Goal: Transaction & Acquisition: Download file/media

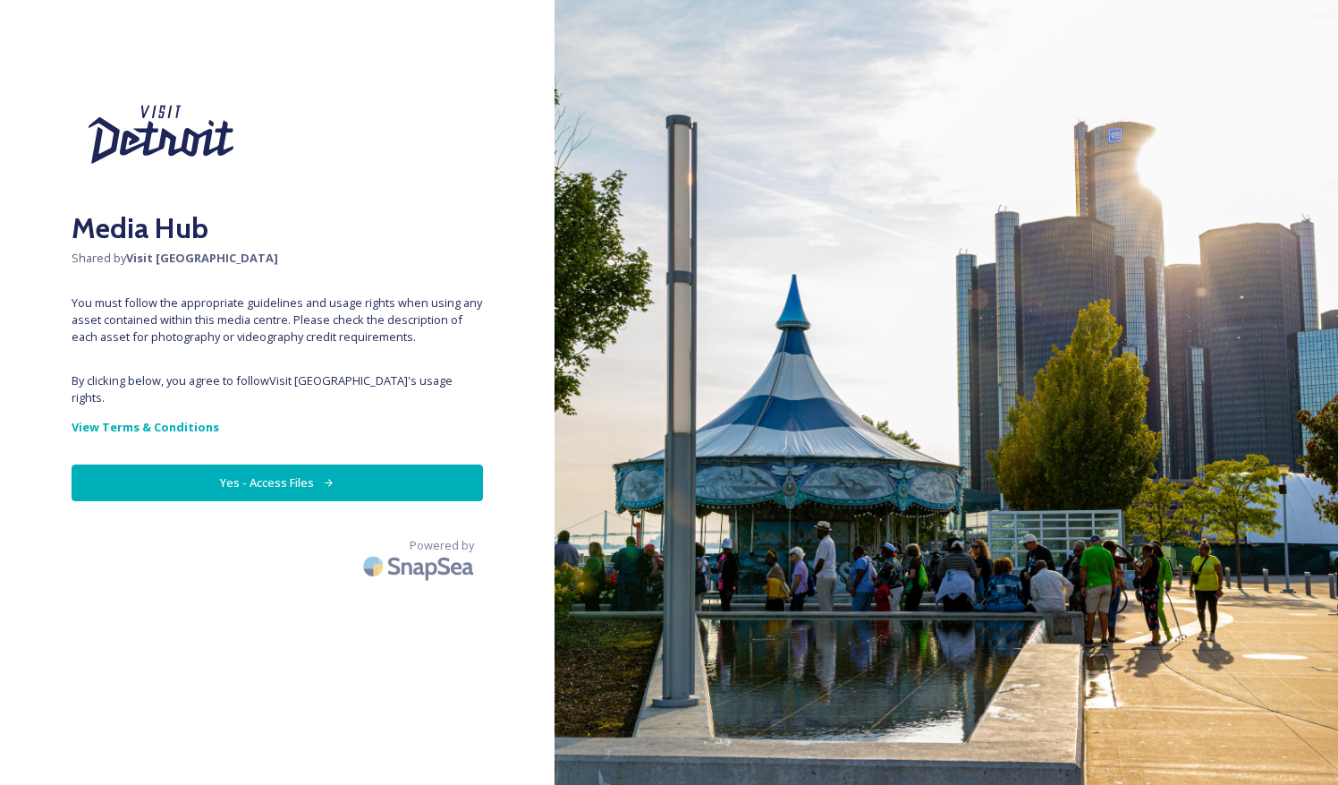
click at [351, 468] on button "Yes - Access Files" at bounding box center [278, 482] width 412 height 37
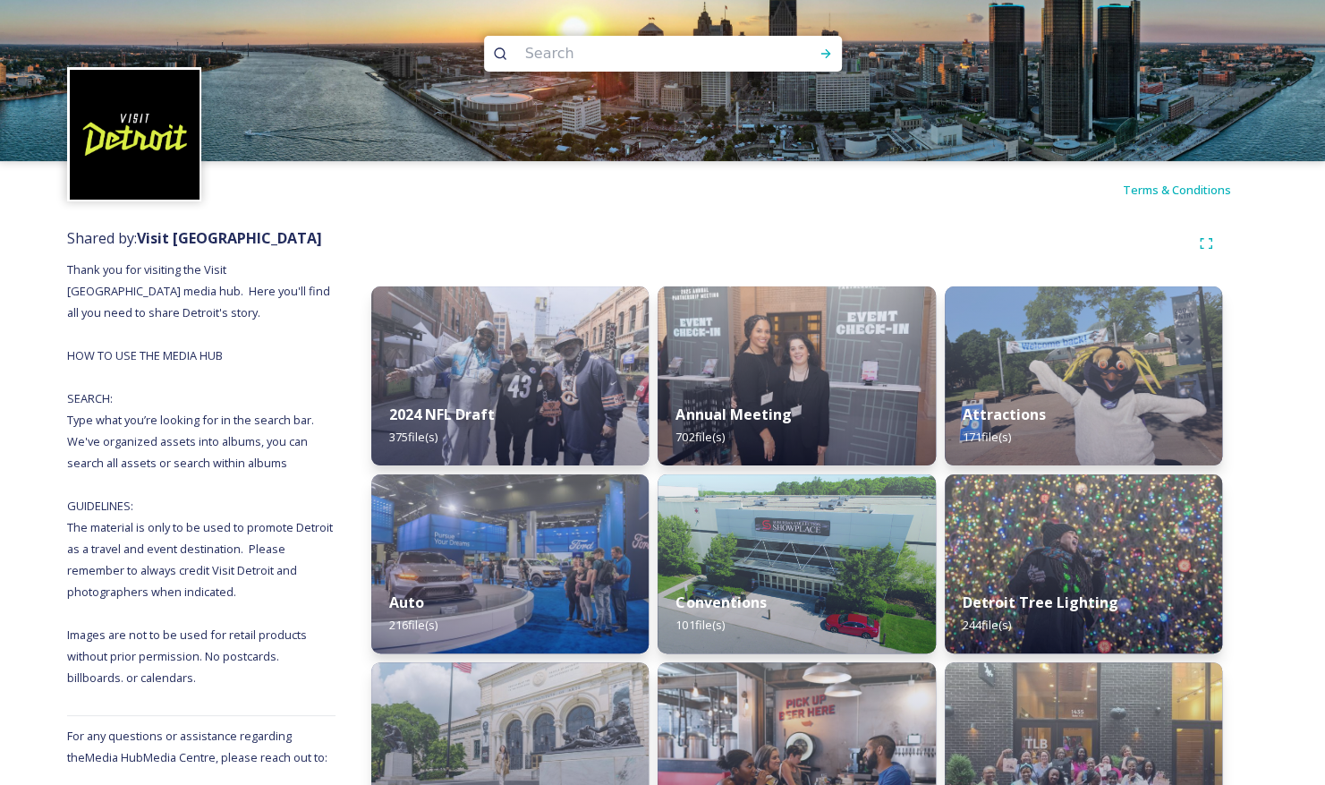
click at [636, 52] on input at bounding box center [638, 53] width 245 height 39
type input "Riverwalk"
click at [822, 60] on icon at bounding box center [826, 54] width 14 height 14
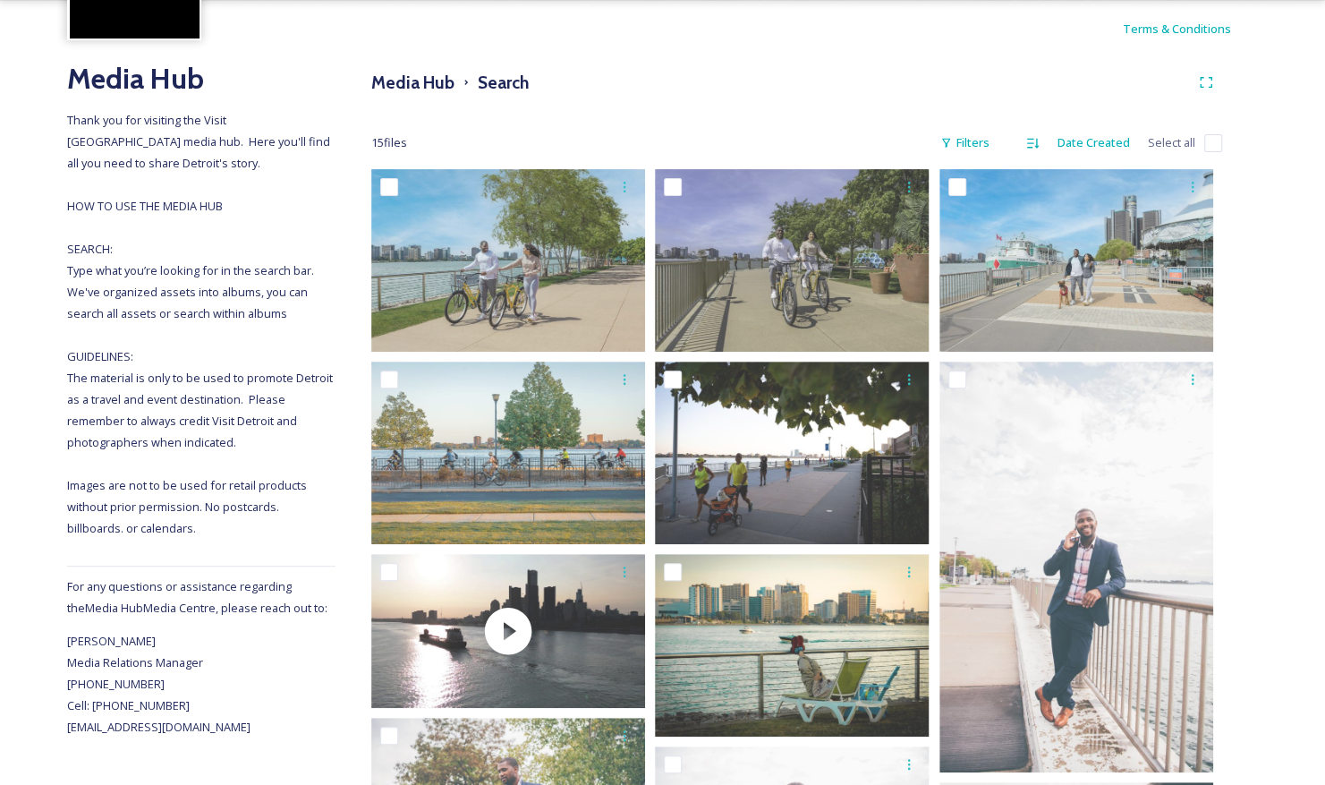
scroll to position [48, 0]
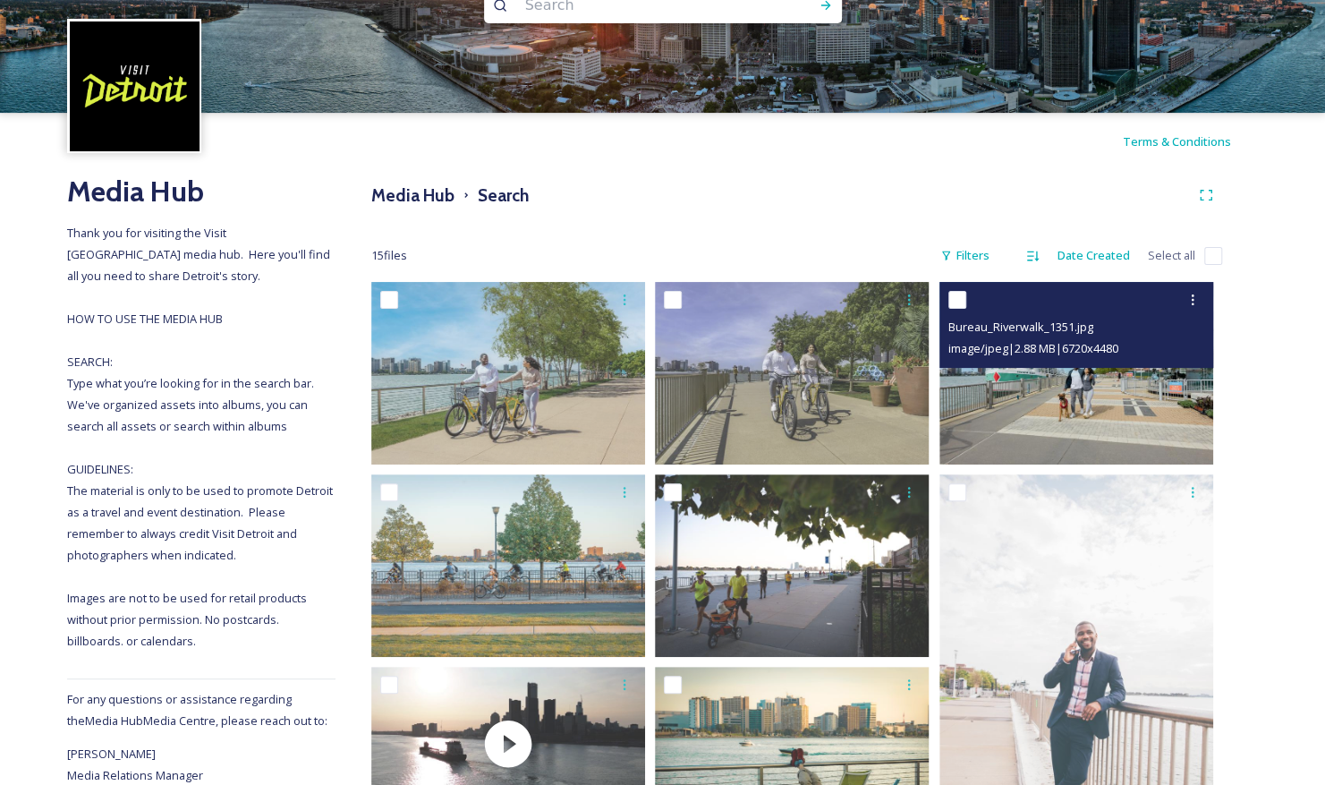
click at [1086, 388] on img at bounding box center [1076, 373] width 274 height 182
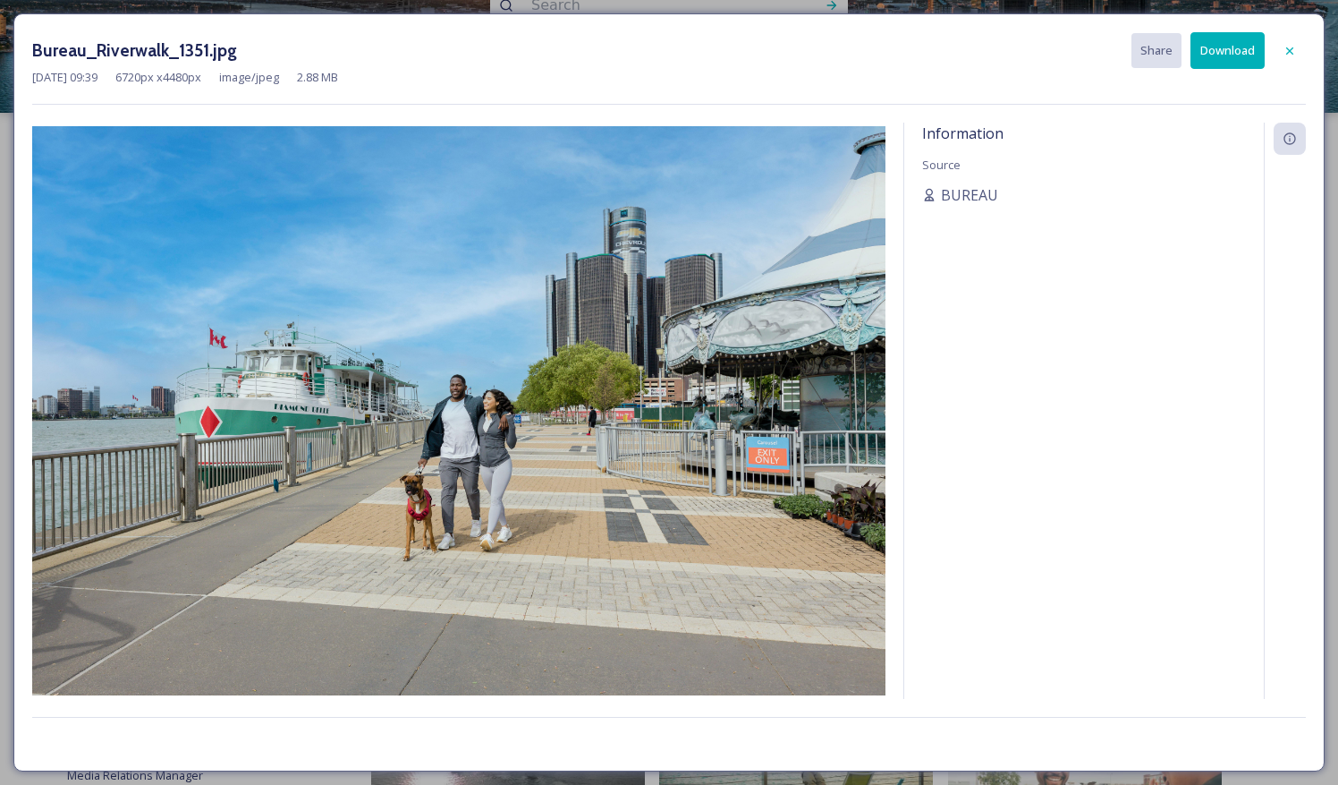
click at [1241, 50] on button "Download" at bounding box center [1228, 50] width 74 height 37
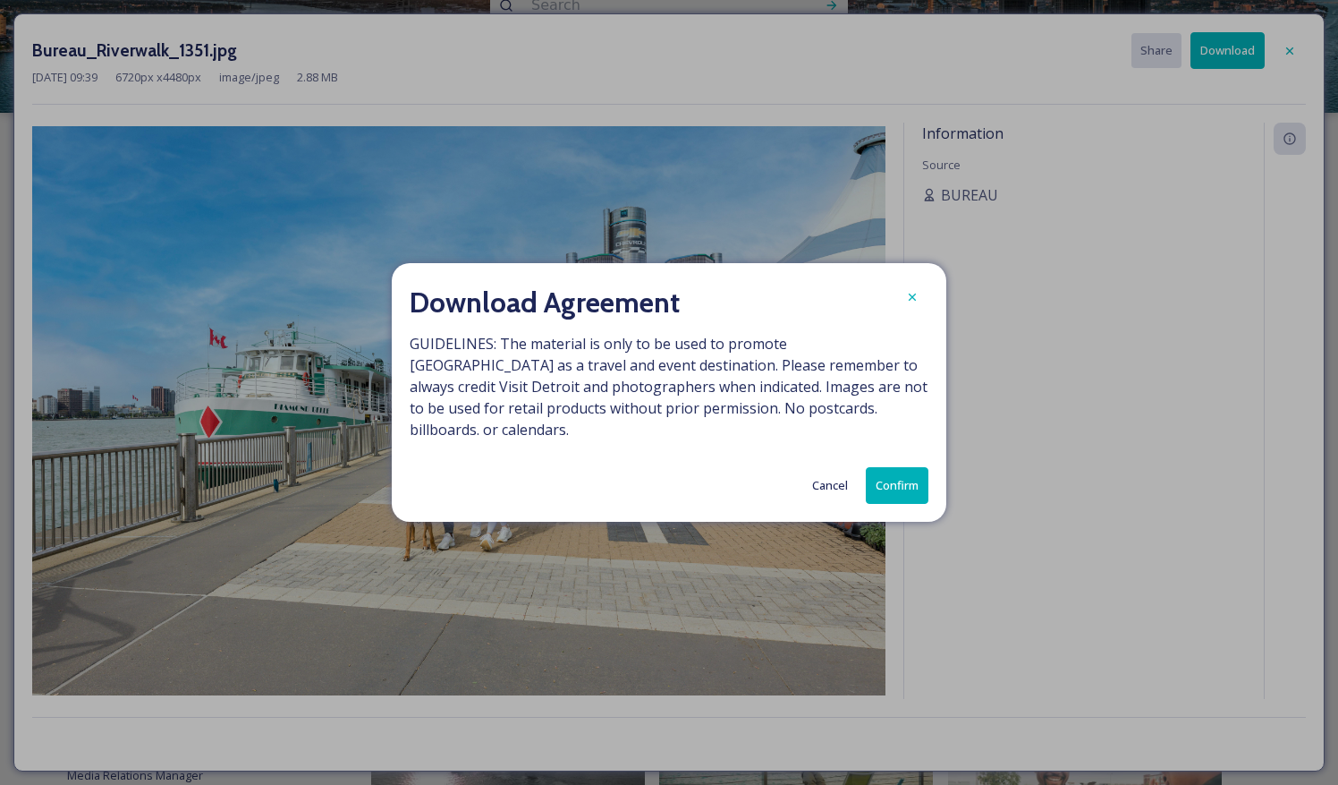
click at [916, 469] on button "Confirm" at bounding box center [897, 485] width 63 height 37
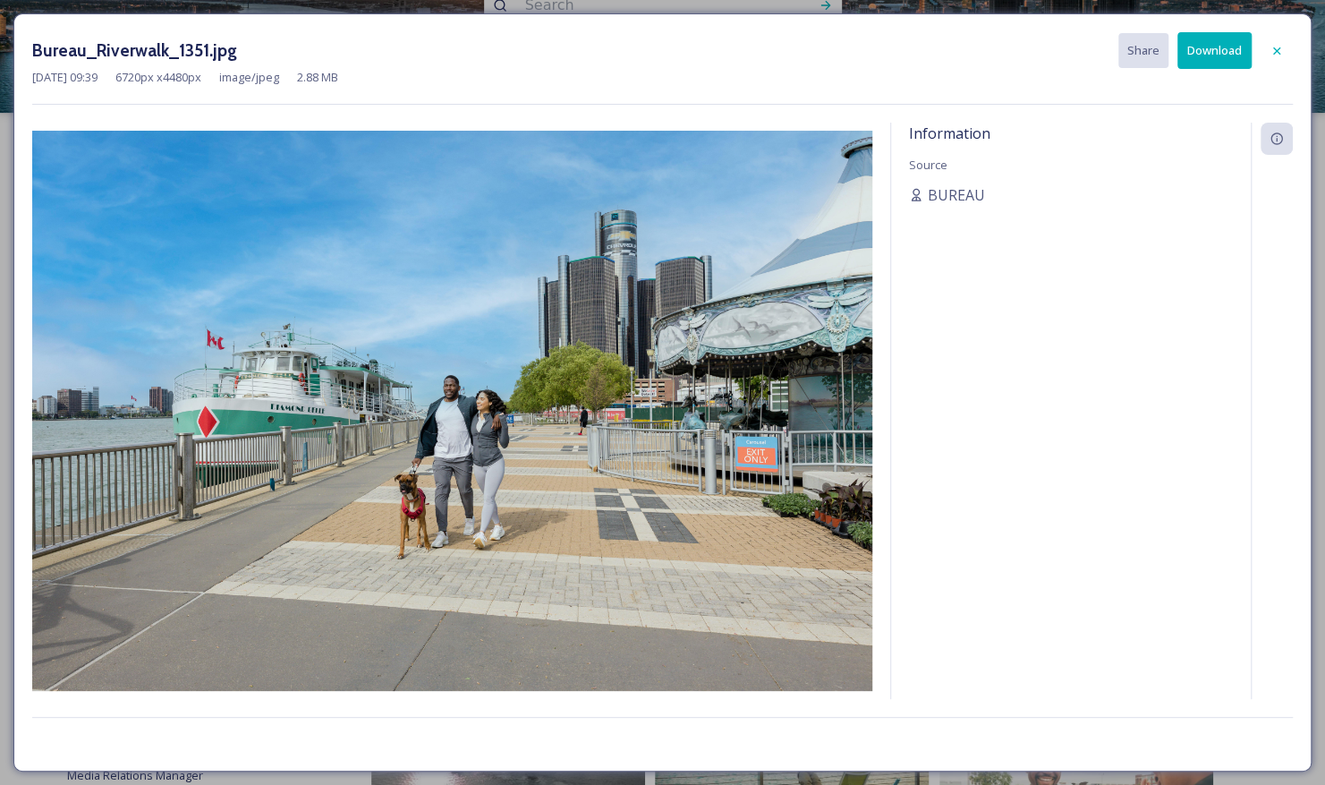
drag, startPoint x: 1285, startPoint y: 59, endPoint x: 1242, endPoint y: 59, distance: 42.9
click at [1285, 59] on div at bounding box center [1276, 51] width 32 height 32
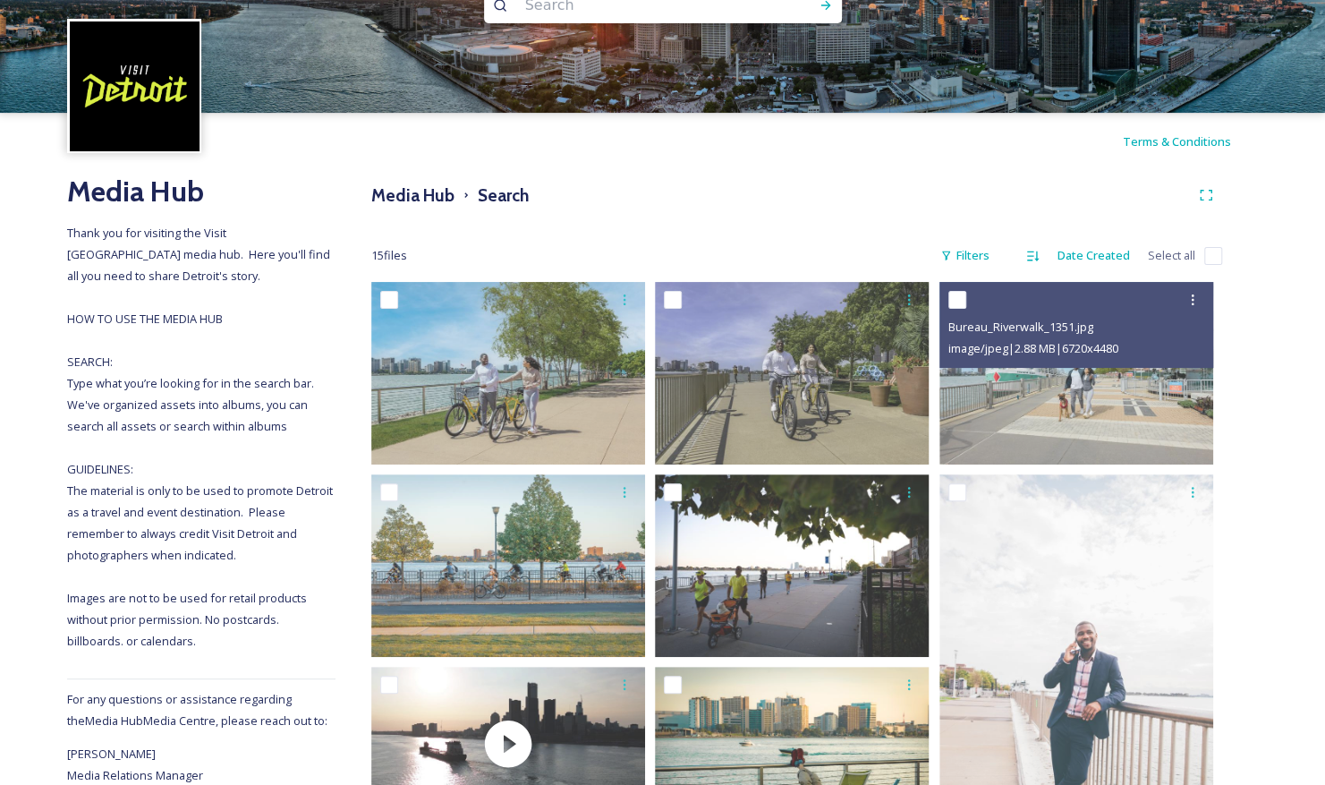
click at [651, 8] on input at bounding box center [638, 5] width 245 height 39
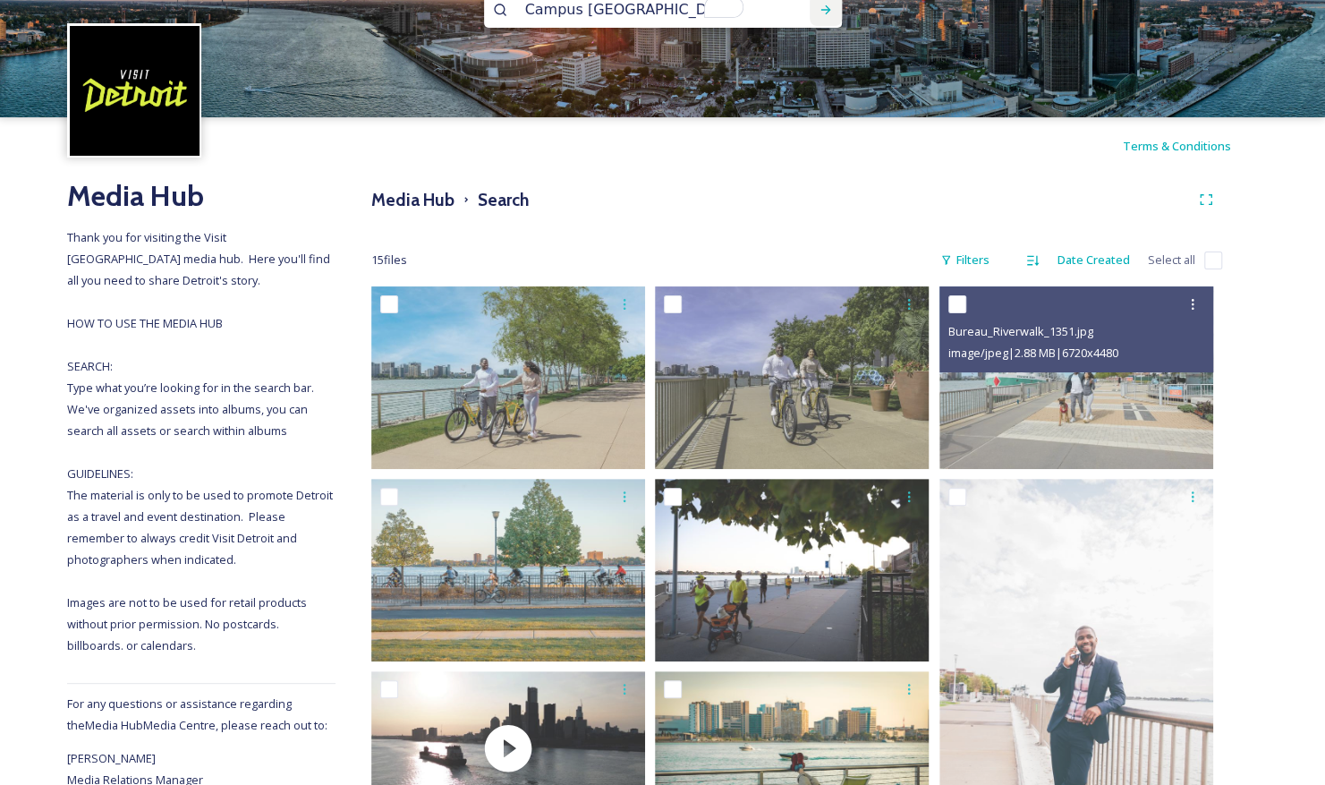
click at [815, 14] on div "Run Search" at bounding box center [826, 10] width 32 height 32
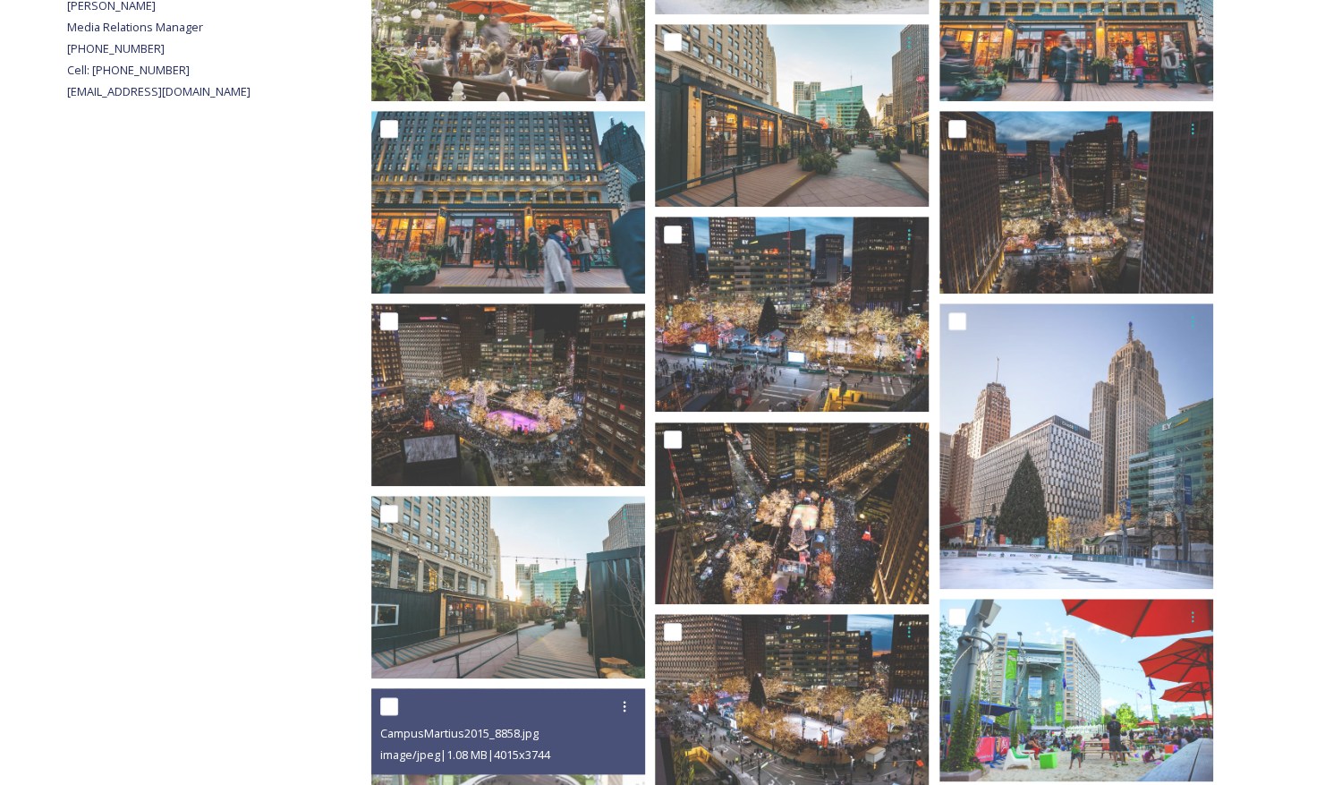
scroll to position [793, 0]
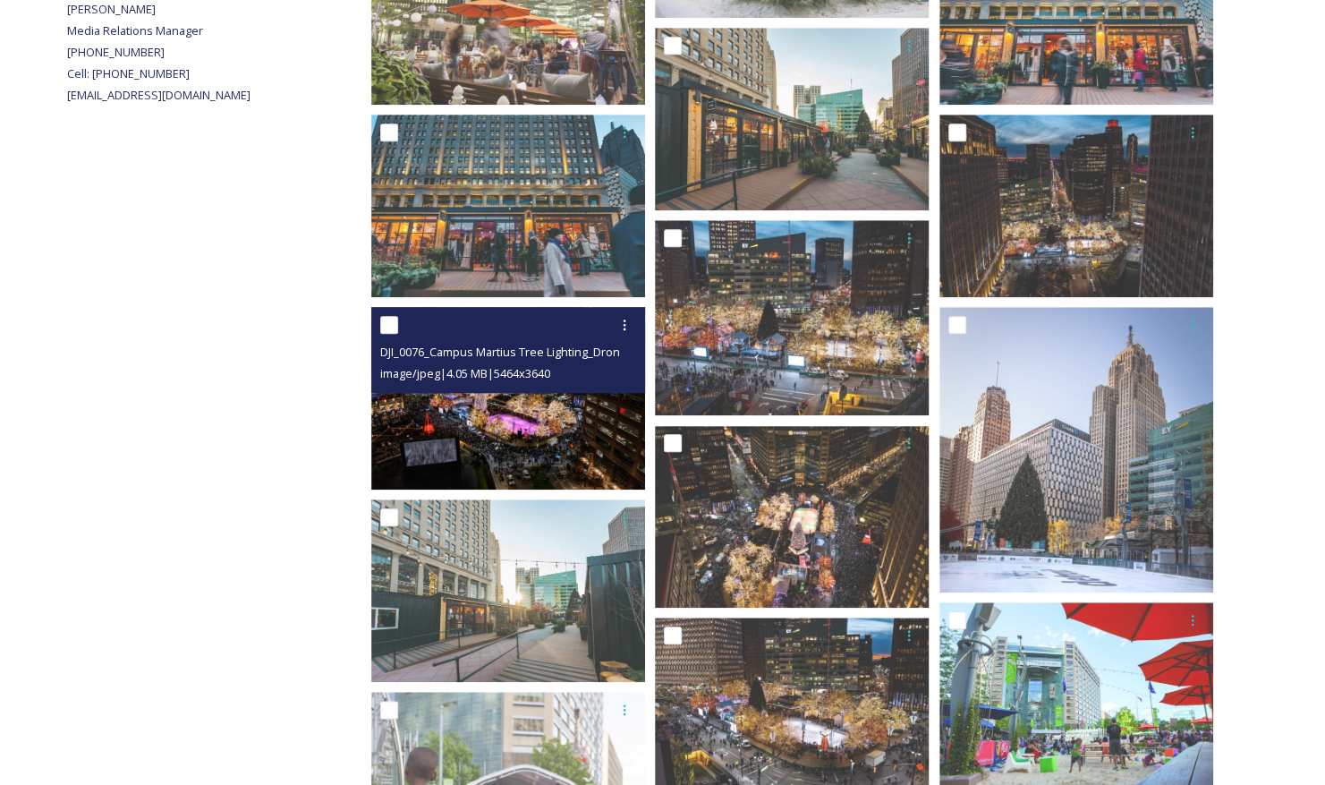
click at [558, 442] on img at bounding box center [508, 398] width 274 height 182
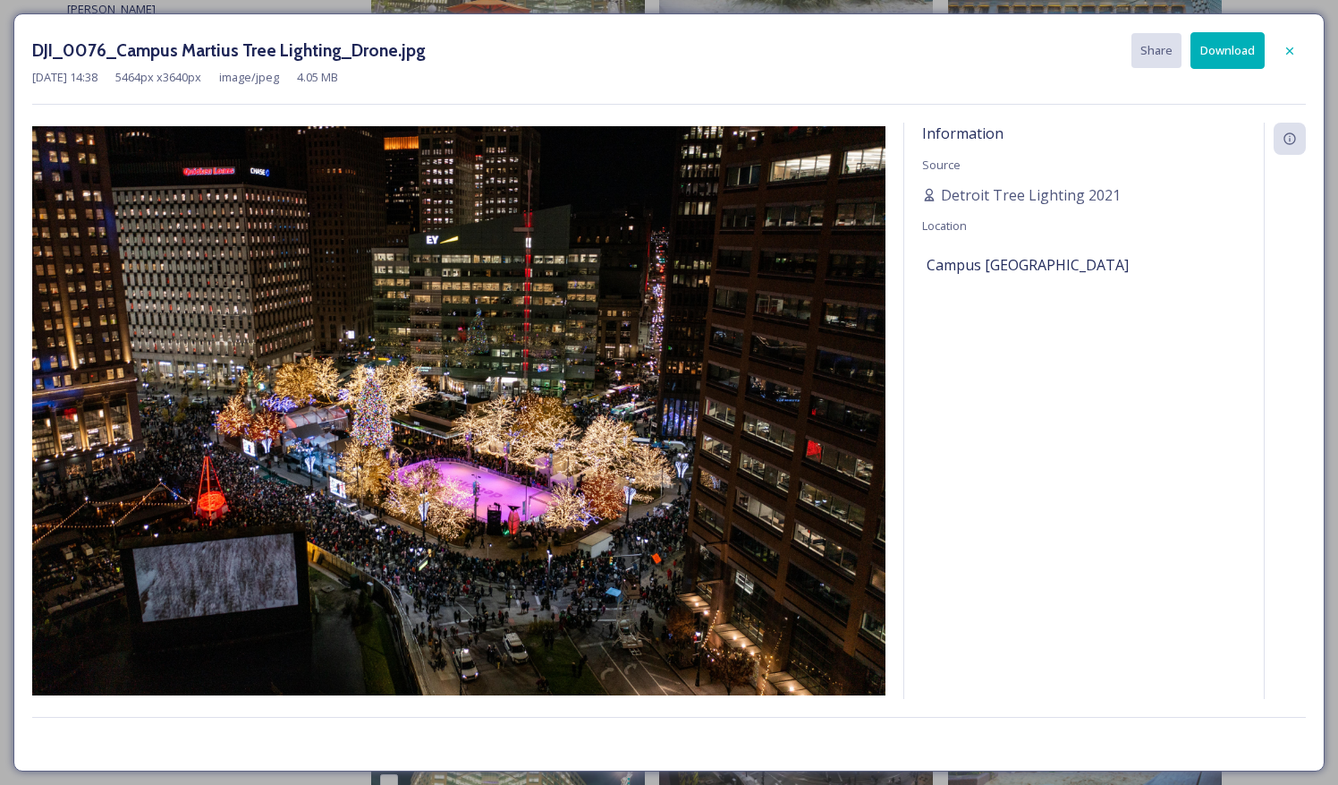
drag, startPoint x: 374, startPoint y: 406, endPoint x: 785, endPoint y: 64, distance: 534.9
click at [785, 64] on div "DJI_0076_Campus Martius Tree Lighting_Drone.jpg Share Download" at bounding box center [669, 50] width 1274 height 37
click at [1220, 47] on button "Download" at bounding box center [1228, 50] width 74 height 37
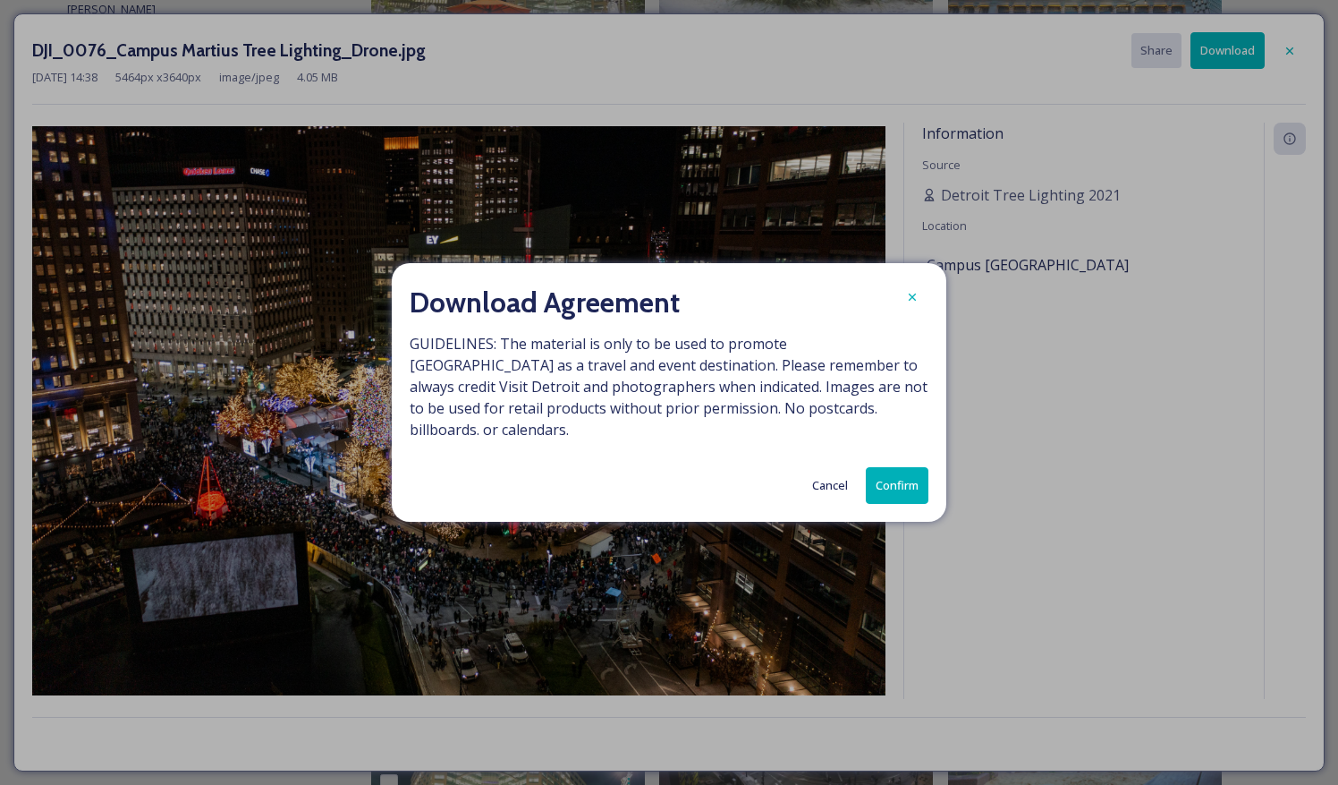
click at [912, 473] on button "Confirm" at bounding box center [897, 485] width 63 height 37
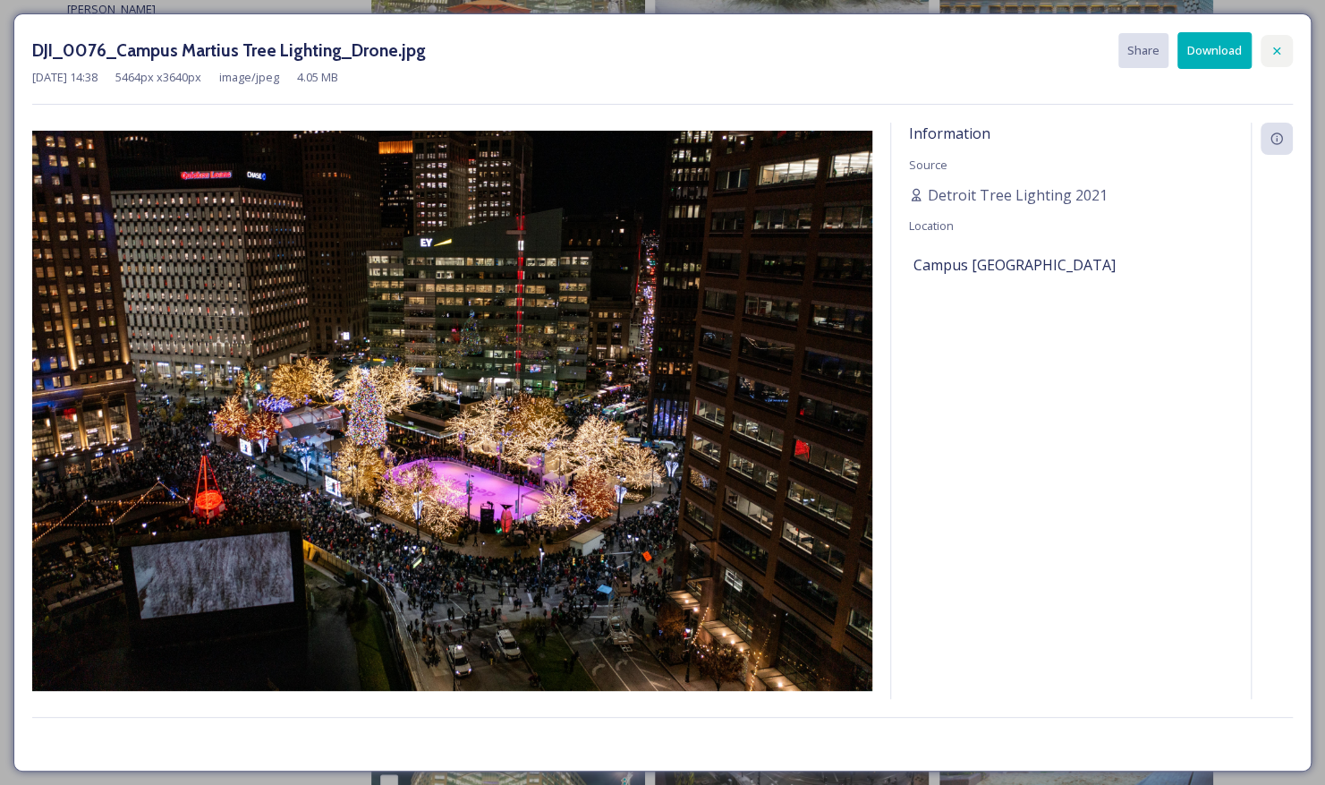
click at [1281, 48] on icon at bounding box center [1276, 51] width 14 height 14
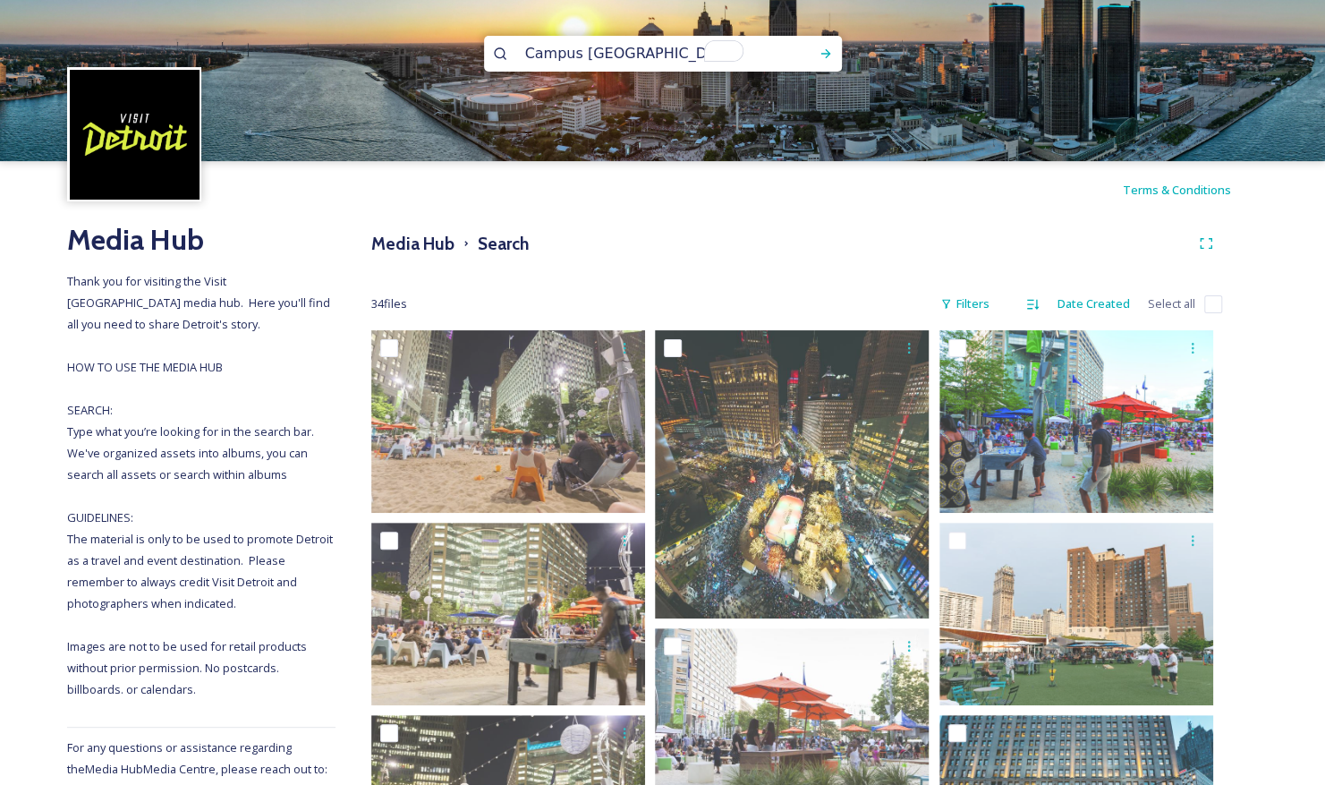
drag, startPoint x: 681, startPoint y: 57, endPoint x: 436, endPoint y: 38, distance: 245.9
click at [437, 39] on div "Campus [GEOGRAPHIC_DATA]" at bounding box center [662, 80] width 1325 height 161
type input "District [GEOGRAPHIC_DATA]"
type input "[GEOGRAPHIC_DATA]"
click at [827, 57] on icon at bounding box center [826, 54] width 14 height 14
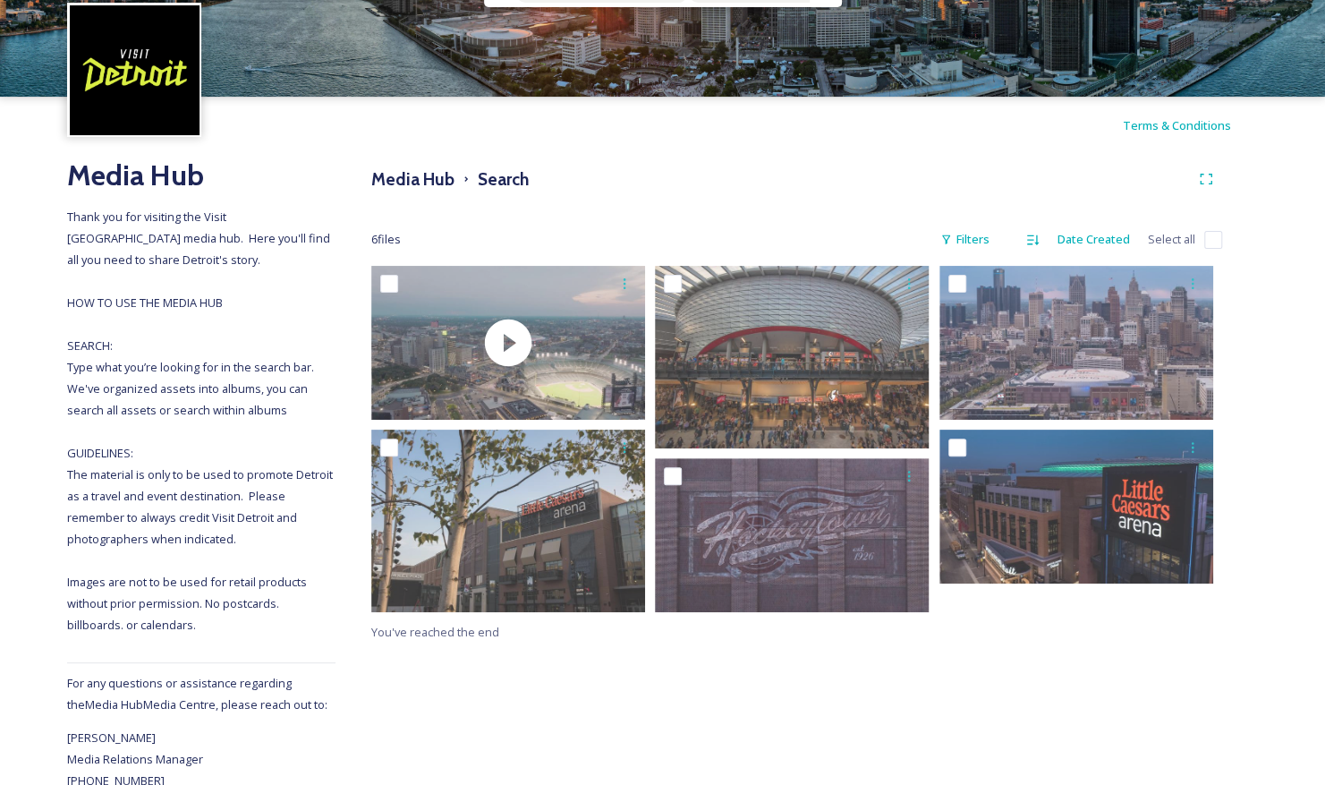
scroll to position [113, 0]
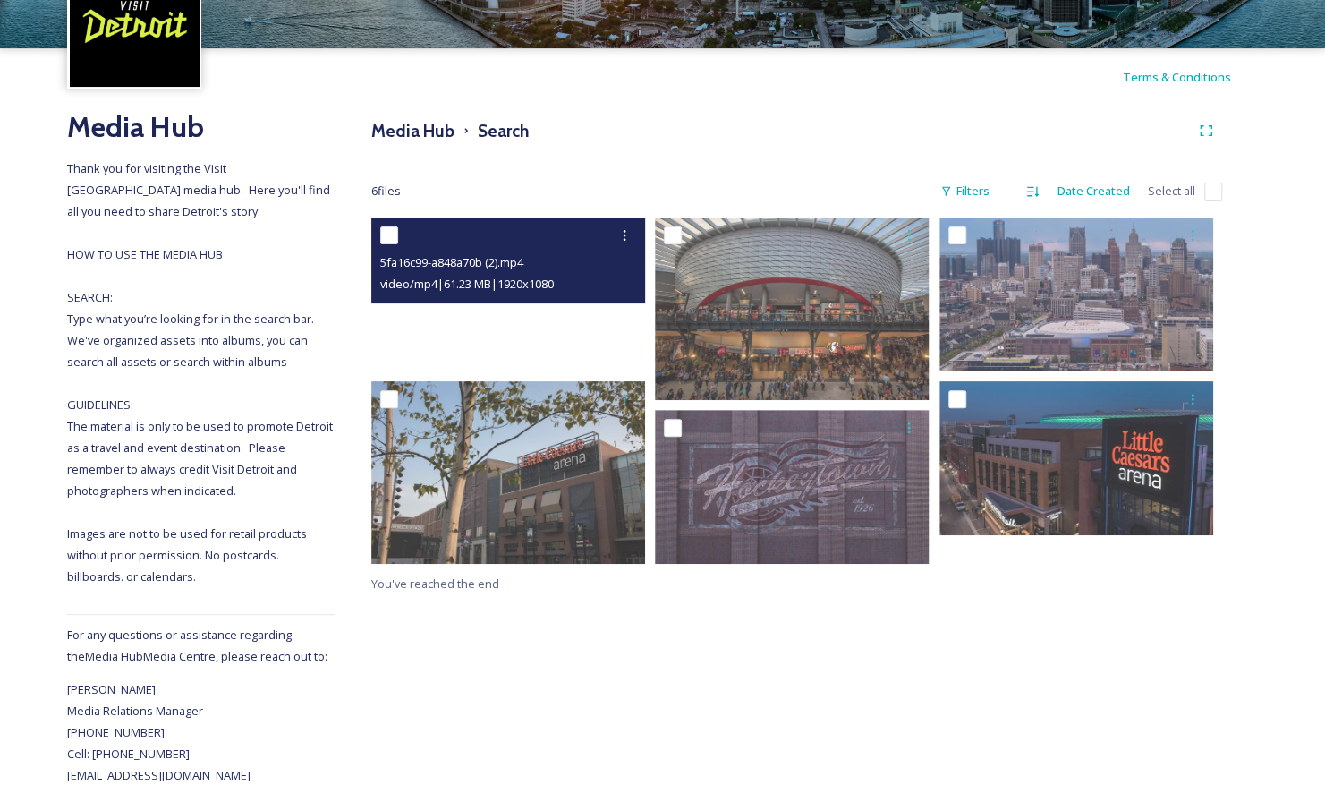
click at [510, 311] on video "5fa16c99-a848a70b (2).mp4" at bounding box center [508, 294] width 274 height 154
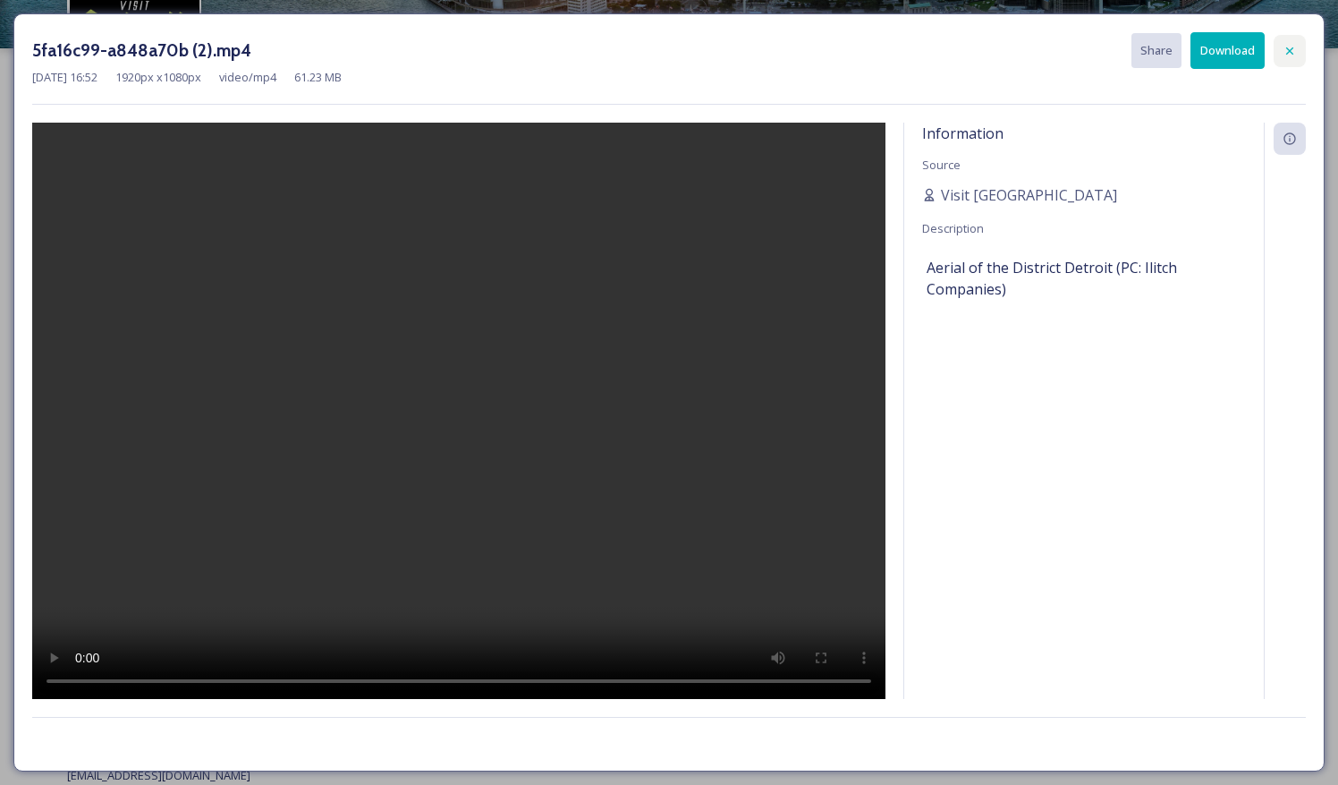
click at [1288, 52] on icon at bounding box center [1289, 50] width 7 height 7
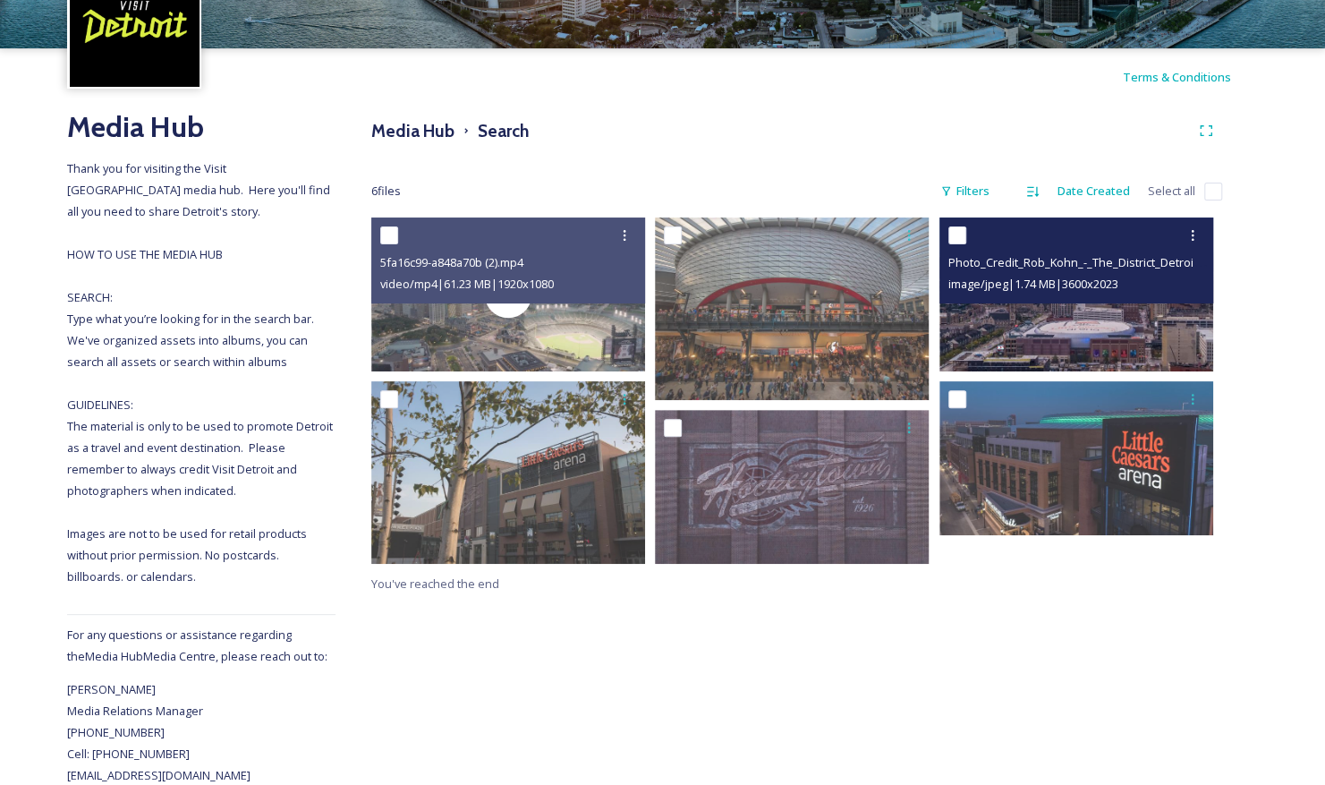
click at [1086, 331] on img at bounding box center [1076, 294] width 274 height 154
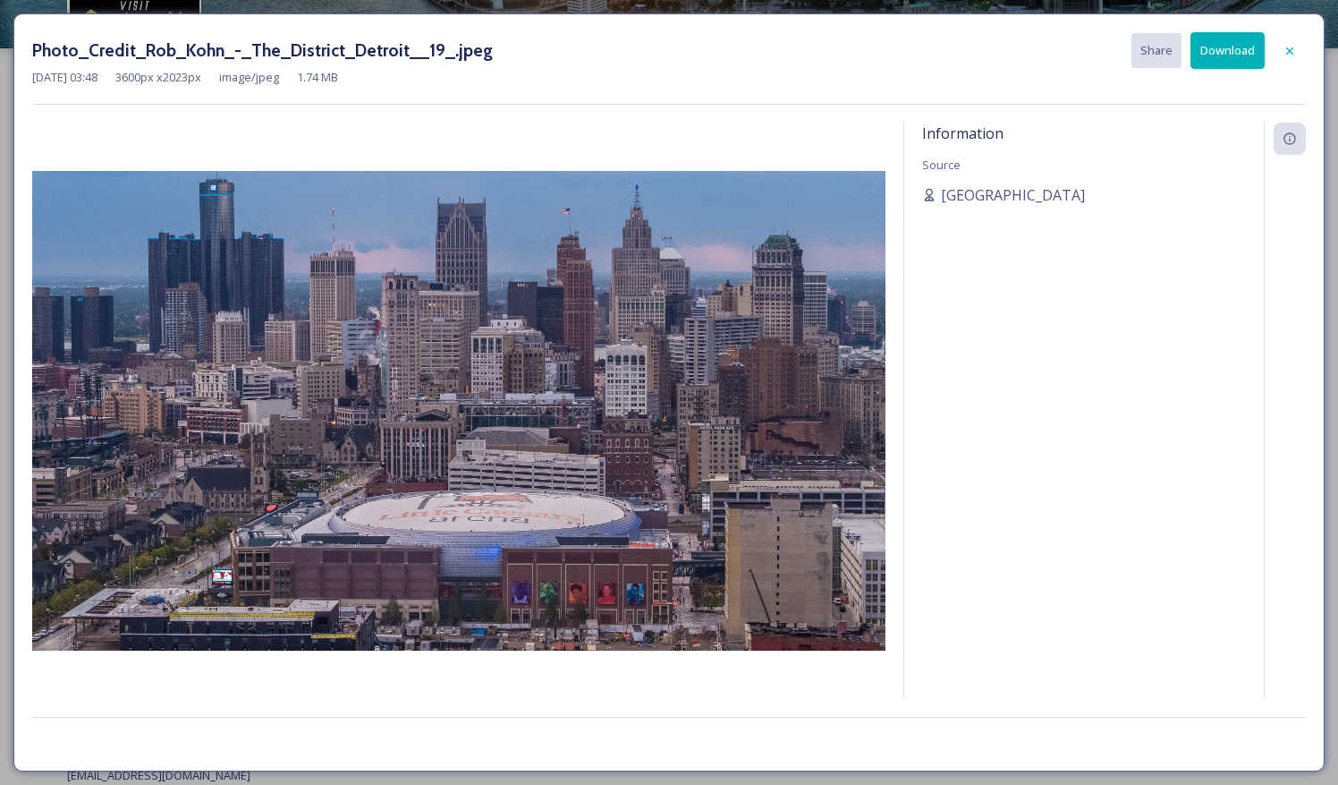
click at [1217, 50] on button "Download" at bounding box center [1228, 50] width 74 height 37
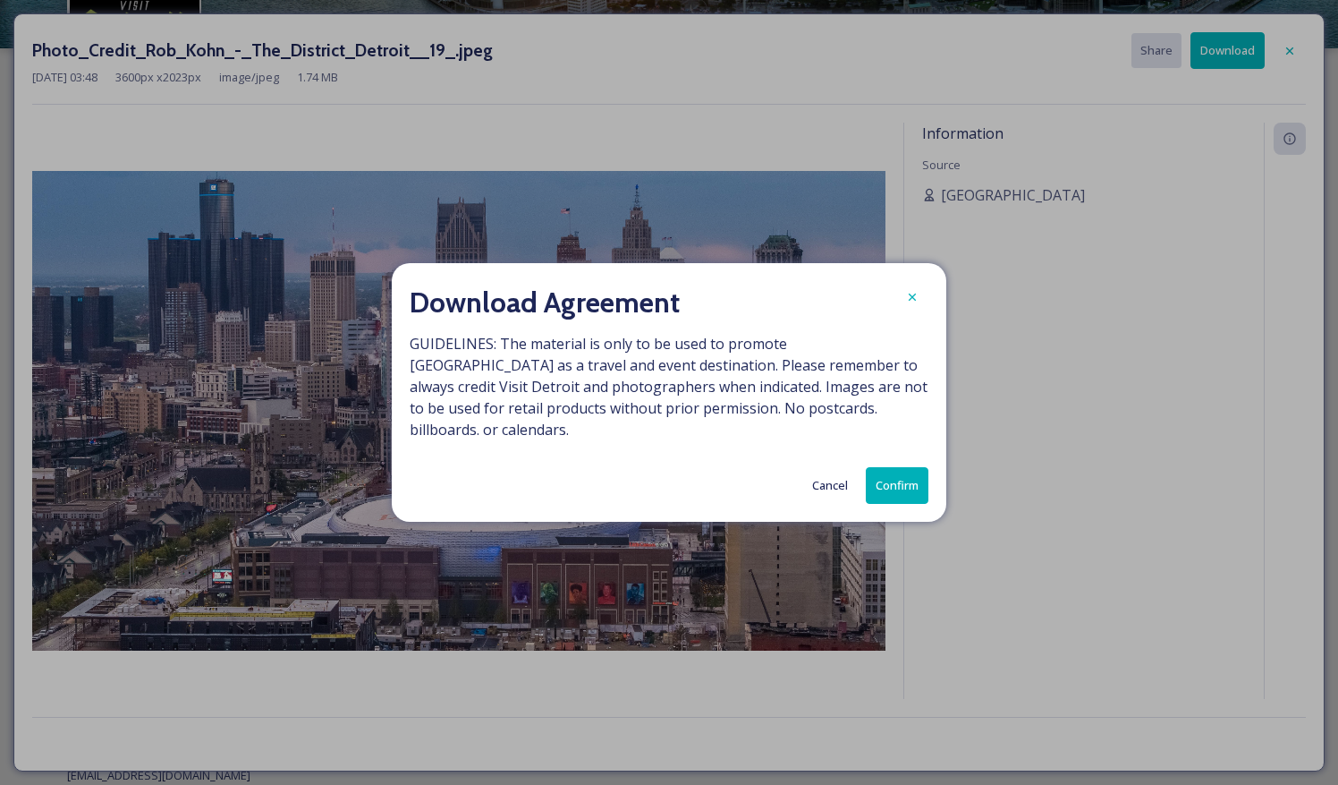
click at [905, 469] on button "Confirm" at bounding box center [897, 485] width 63 height 37
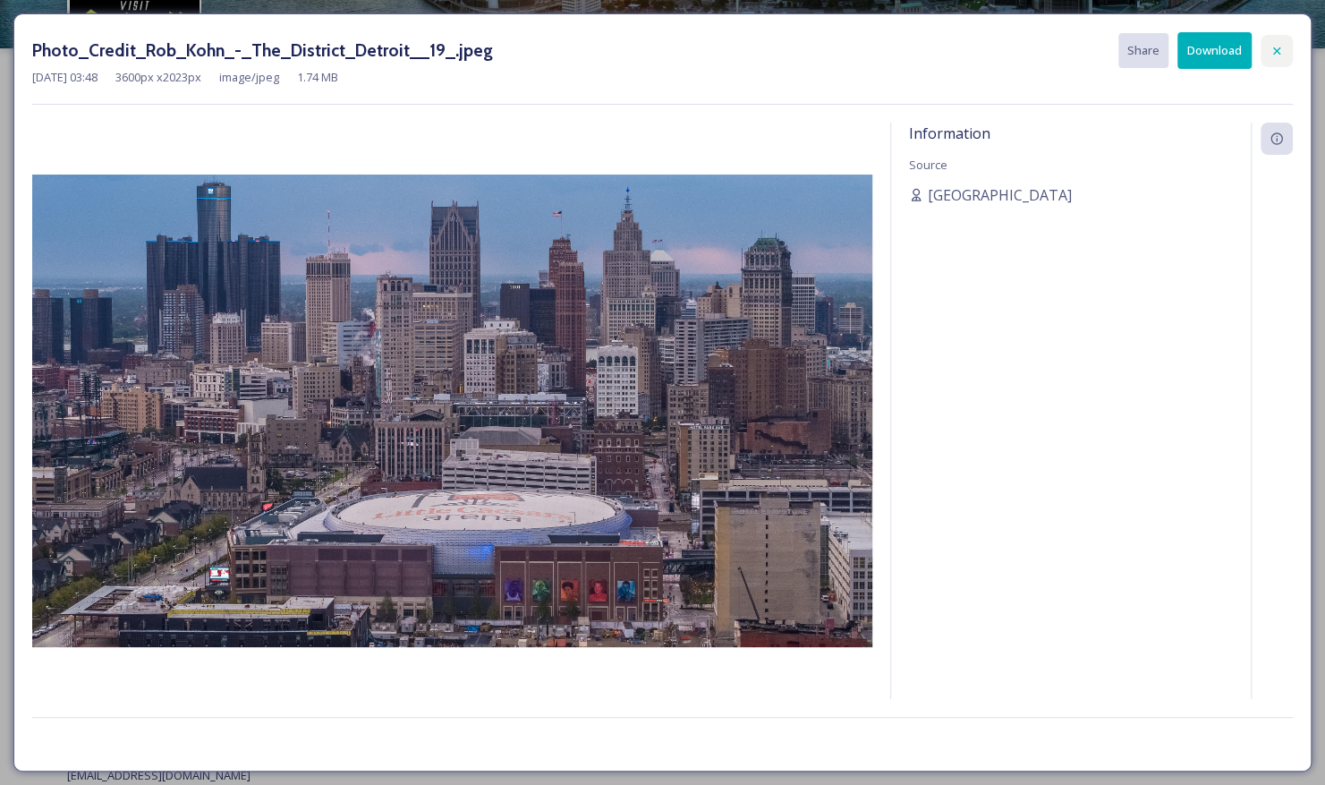
click at [1283, 44] on icon at bounding box center [1276, 51] width 14 height 14
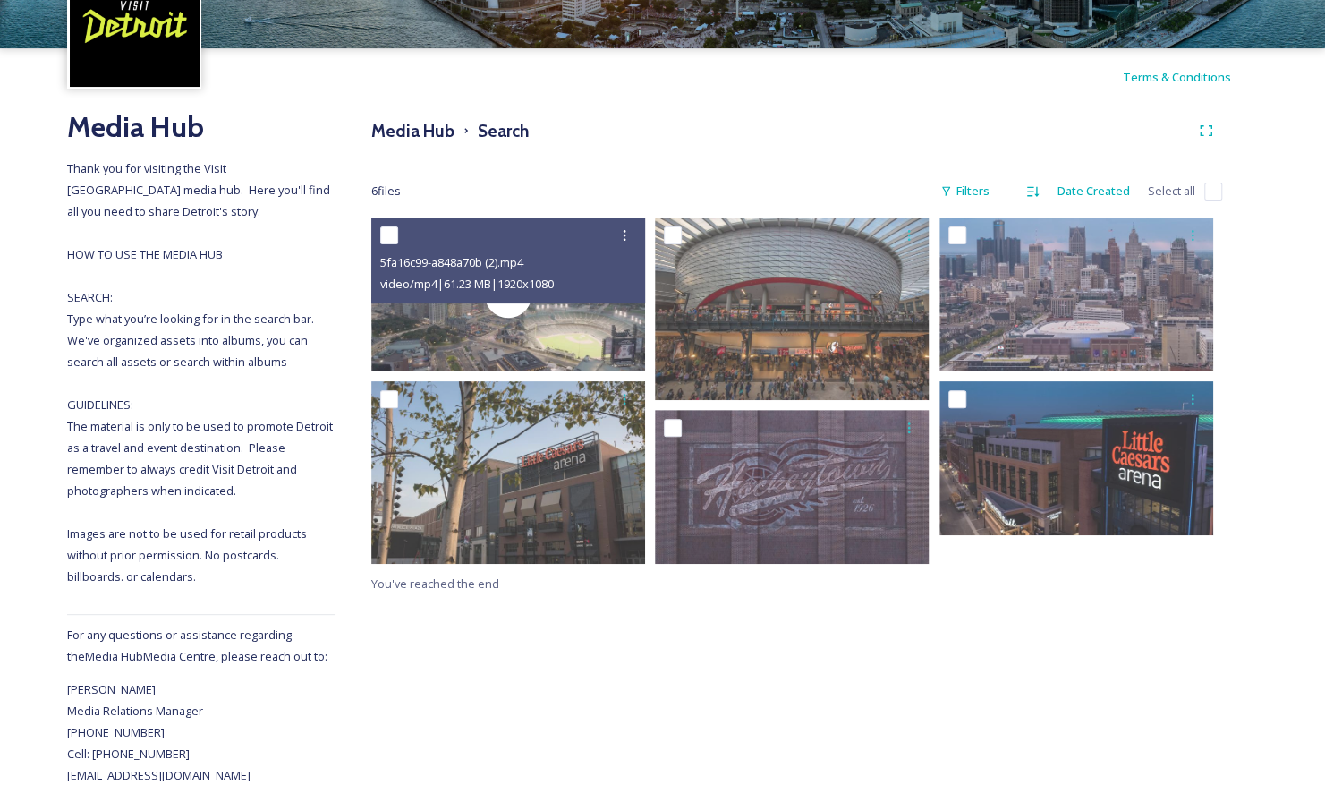
click at [714, 138] on div "Media Hub Search" at bounding box center [796, 131] width 851 height 32
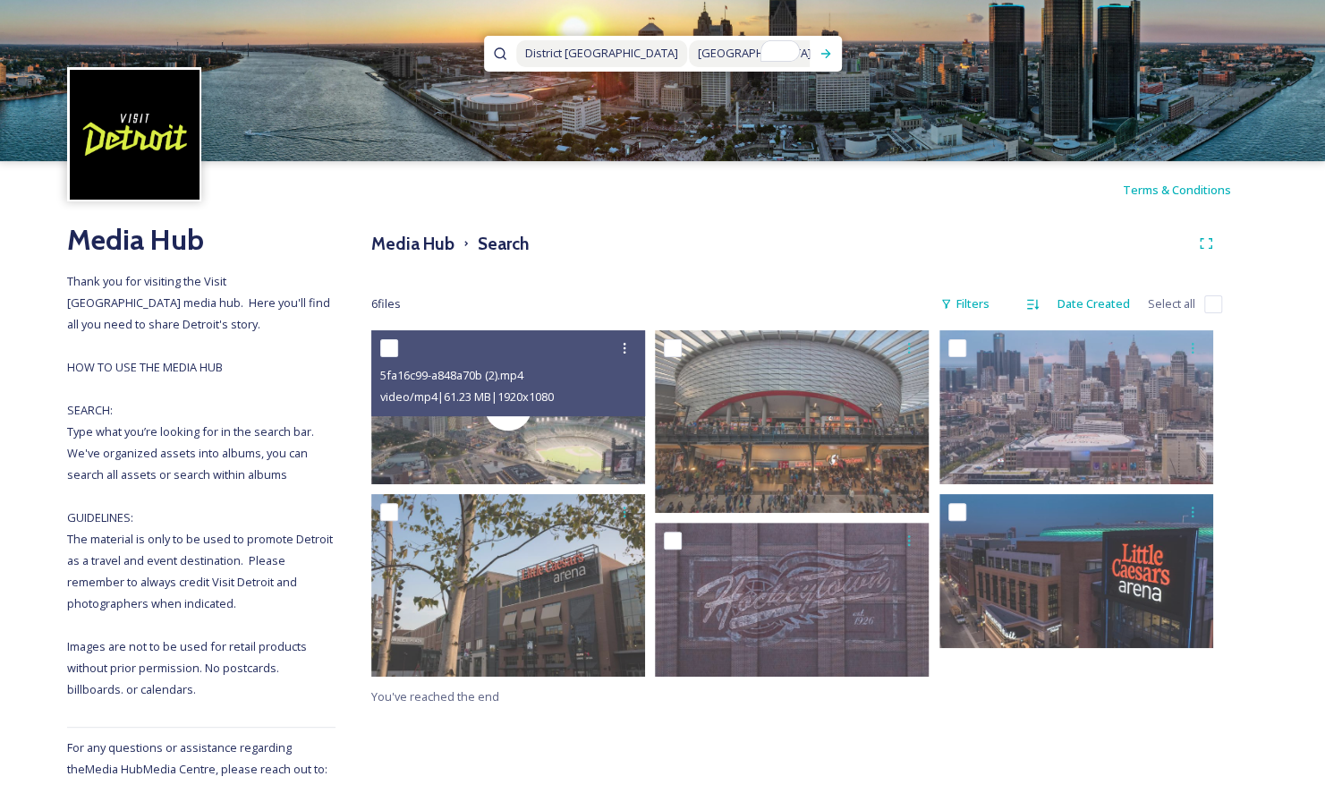
click at [735, 54] on span "[GEOGRAPHIC_DATA]" at bounding box center [755, 53] width 132 height 26
click at [730, 54] on input "To enrich screen reader interactions, please activate Accessibility in Grammarl…" at bounding box center [759, 53] width 101 height 39
click at [816, 54] on div "Run Search" at bounding box center [826, 54] width 32 height 32
